Goal: Information Seeking & Learning: Learn about a topic

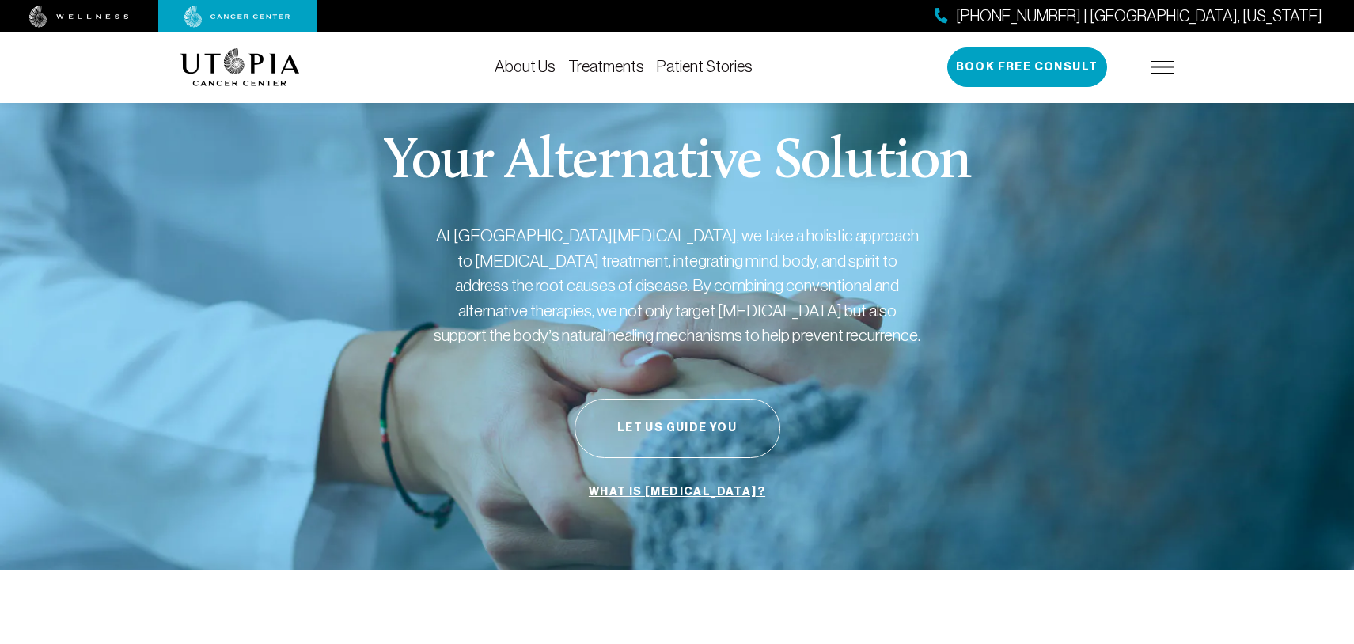
click at [615, 64] on link "Treatments" at bounding box center [606, 66] width 76 height 17
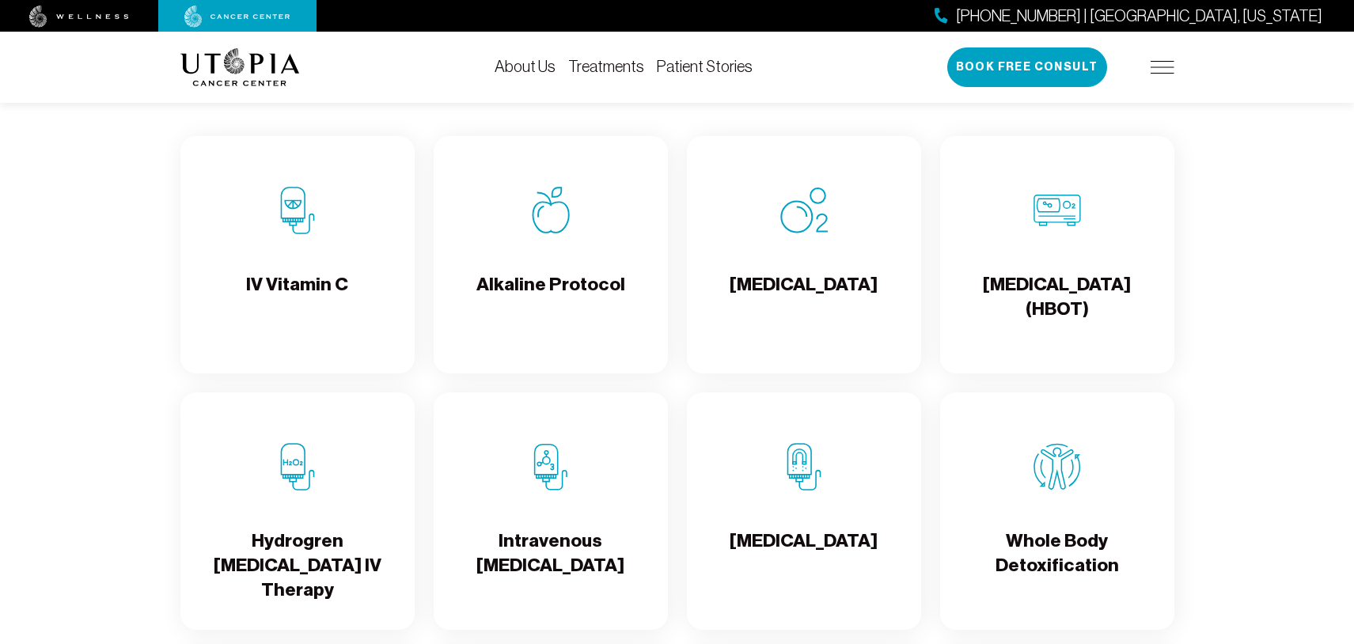
scroll to position [1662, 0]
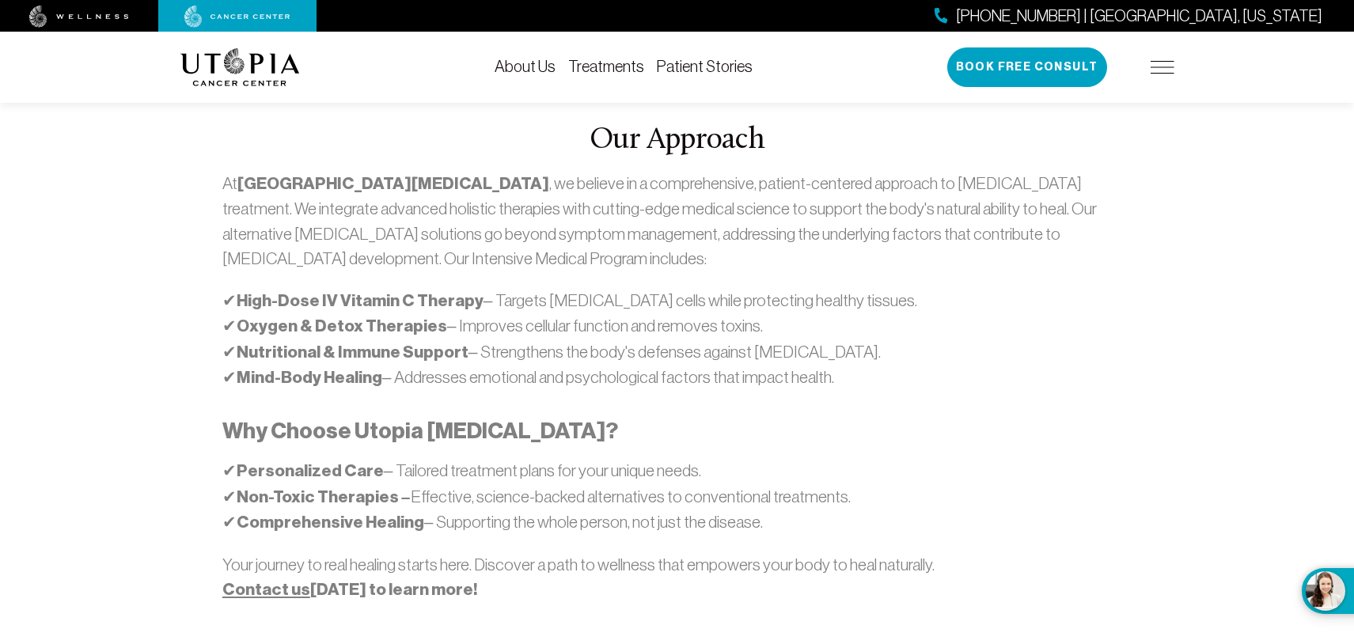
scroll to position [871, 0]
